Goal: Task Accomplishment & Management: Manage account settings

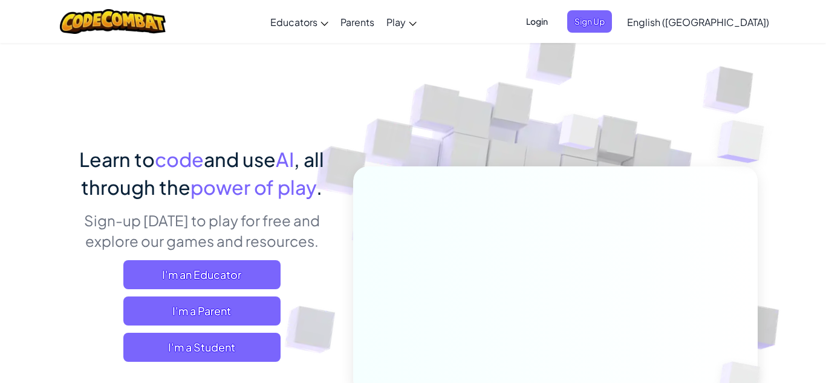
click at [555, 23] on span "Login" at bounding box center [537, 21] width 36 height 22
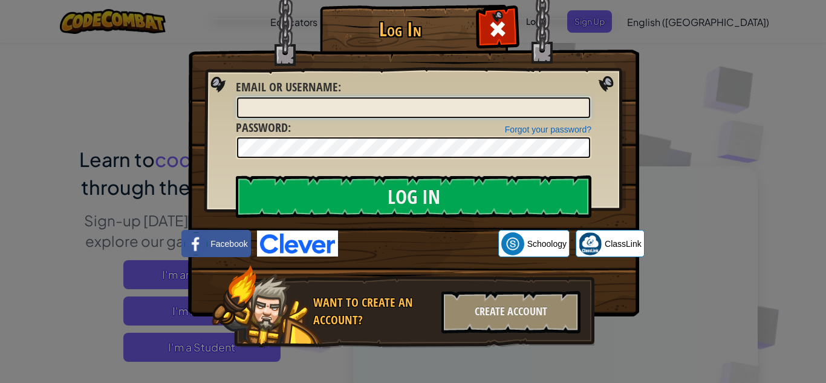
click at [439, 111] on input "Email or Username :" at bounding box center [413, 107] width 353 height 21
type input "evanlVSA2025"
click at [236, 175] on input "Log In" at bounding box center [413, 196] width 355 height 42
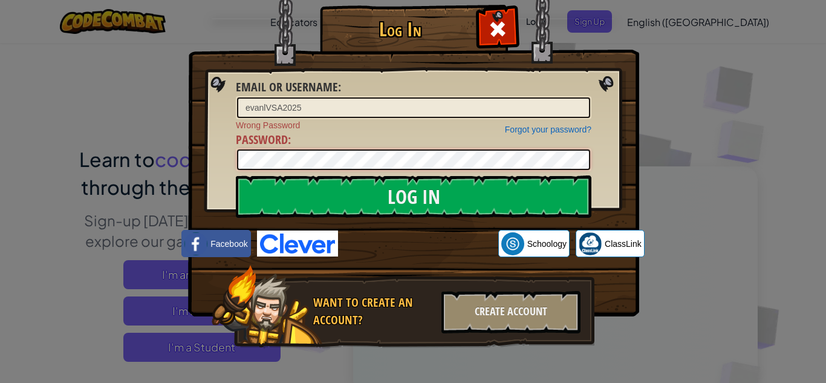
click at [236, 175] on input "Log In" at bounding box center [413, 196] width 355 height 42
